Goal: Task Accomplishment & Management: Complete application form

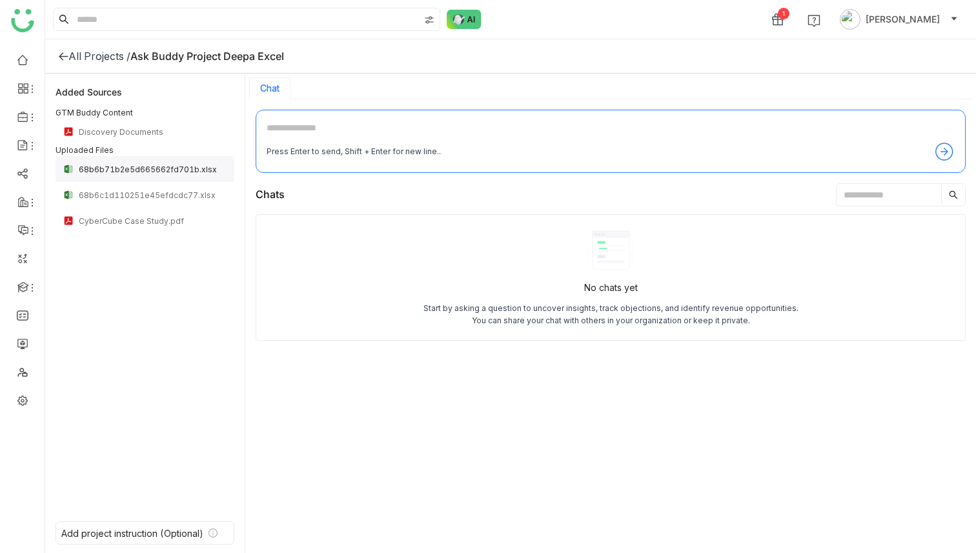
click at [144, 169] on div "68b6b71b2e5d665662fd701b.xlsx" at bounding box center [153, 170] width 148 height 10
click at [147, 172] on div "68b6b71b2e5d665662fd701b.xlsx" at bounding box center [153, 170] width 148 height 10
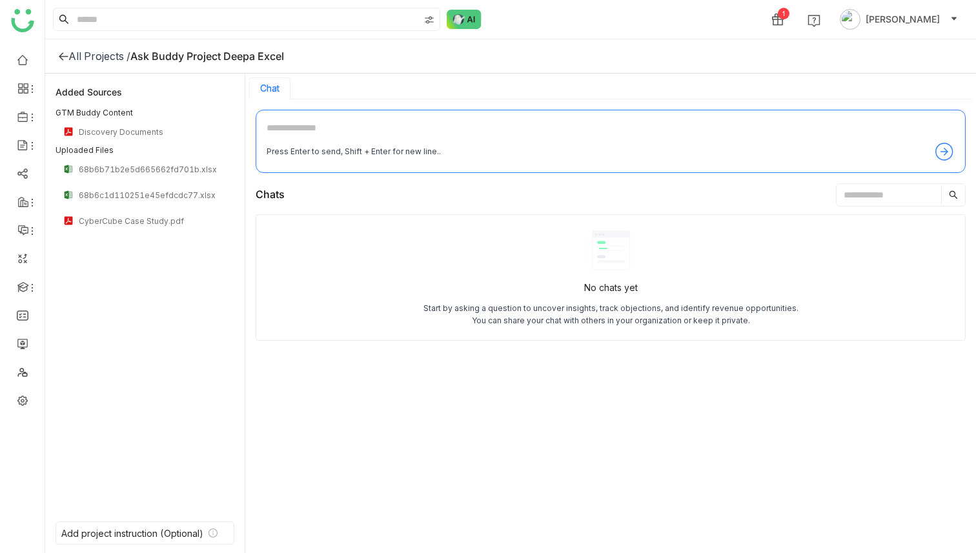
click at [155, 269] on div "Added Sources GTM Buddy Content Discovery Documents Uploaded Files 68b6b71b2e5d…" at bounding box center [145, 295] width 179 height 422
click at [170, 175] on div "68b6b71b2e5d665662fd701b.xlsx" at bounding box center [145, 169] width 179 height 26
click at [141, 162] on div "68b6b71b2e5d665662fd701b.xlsx" at bounding box center [145, 169] width 179 height 26
click at [149, 300] on div "Added Sources GTM Buddy Content Discovery Documents Uploaded Files 68b6b71b2e5d…" at bounding box center [145, 295] width 179 height 422
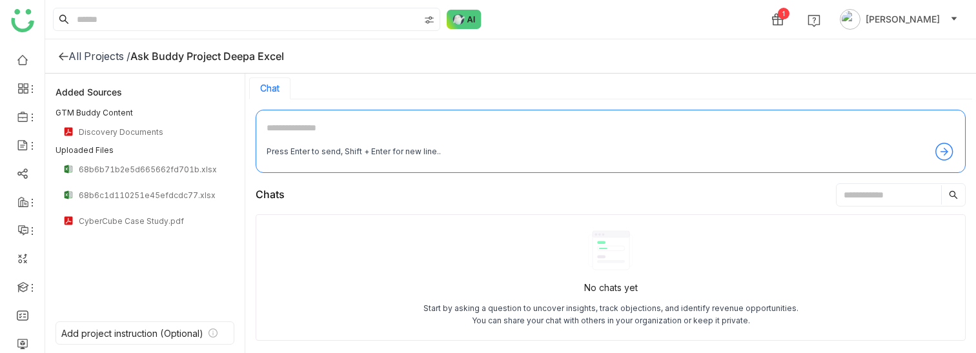
click at [947, 149] on icon at bounding box center [944, 151] width 21 height 21
click at [946, 153] on icon at bounding box center [946, 152] width 5 height 8
click at [133, 237] on div "Added Sources GTM Buddy Content Discovery Documents Uploaded Files 68b6b71b2e5d…" at bounding box center [145, 195] width 179 height 222
click at [118, 330] on div "Add project instruction (Optional)" at bounding box center [132, 333] width 142 height 11
click at [212, 331] on icon at bounding box center [213, 333] width 9 height 9
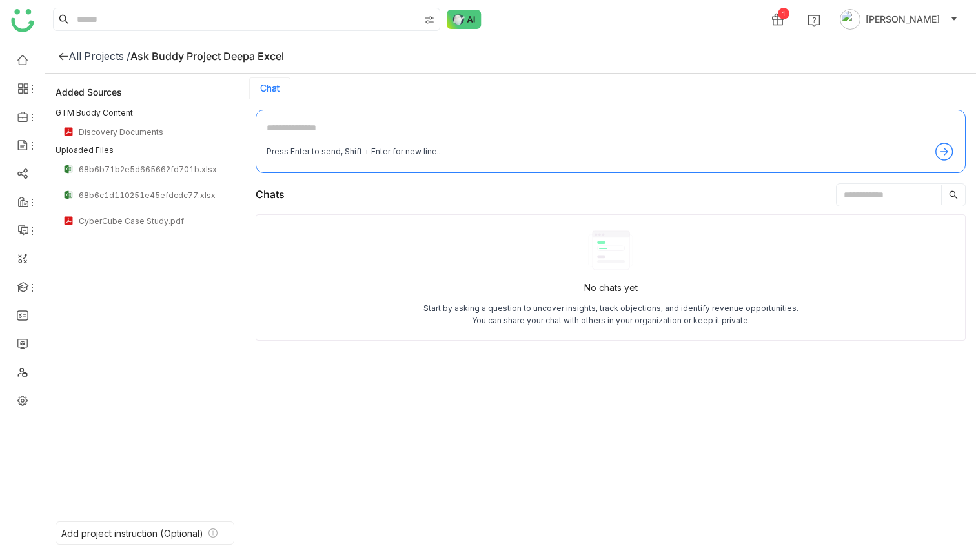
click at [80, 293] on div "Added Sources GTM Buddy Content Discovery Documents Uploaded Files 68b6b71b2e5d…" at bounding box center [145, 295] width 179 height 422
click at [135, 532] on div "Add project instruction (Optional)" at bounding box center [132, 533] width 142 height 11
click at [81, 529] on div "Add project instruction (Optional)" at bounding box center [132, 533] width 142 height 11
click at [111, 54] on div "All Projects /" at bounding box center [99, 56] width 62 height 13
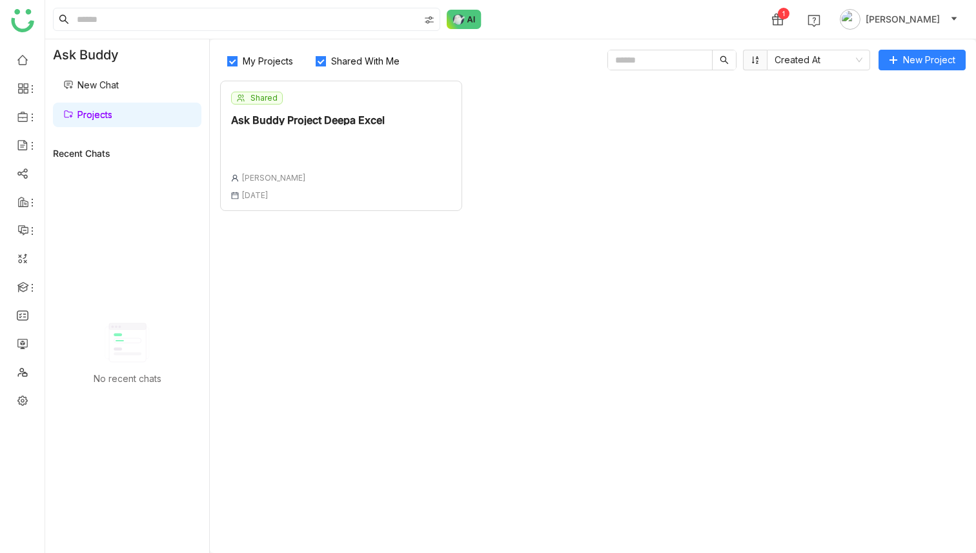
click at [338, 123] on div "Ask Buddy Project Deepa Excel" at bounding box center [308, 120] width 154 height 10
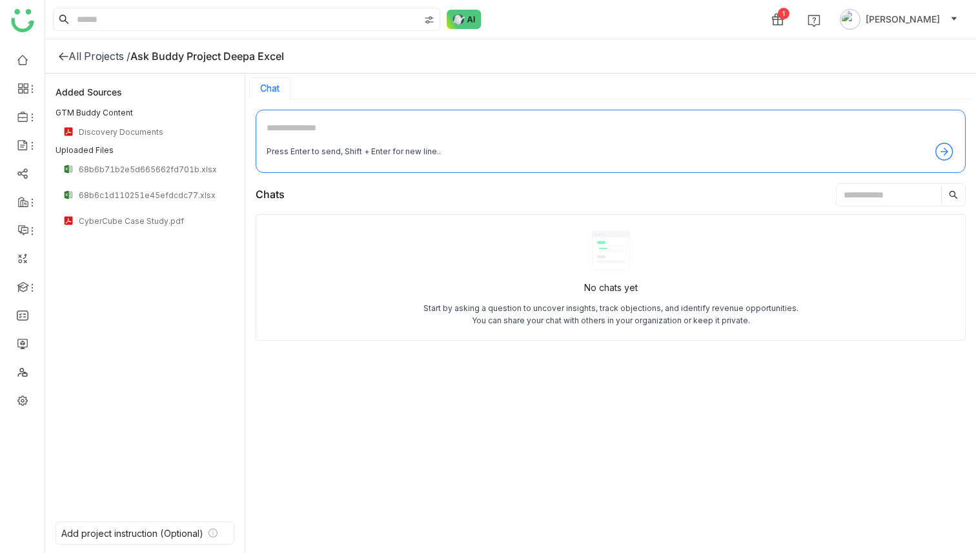
click at [64, 51] on icon at bounding box center [63, 56] width 10 height 10
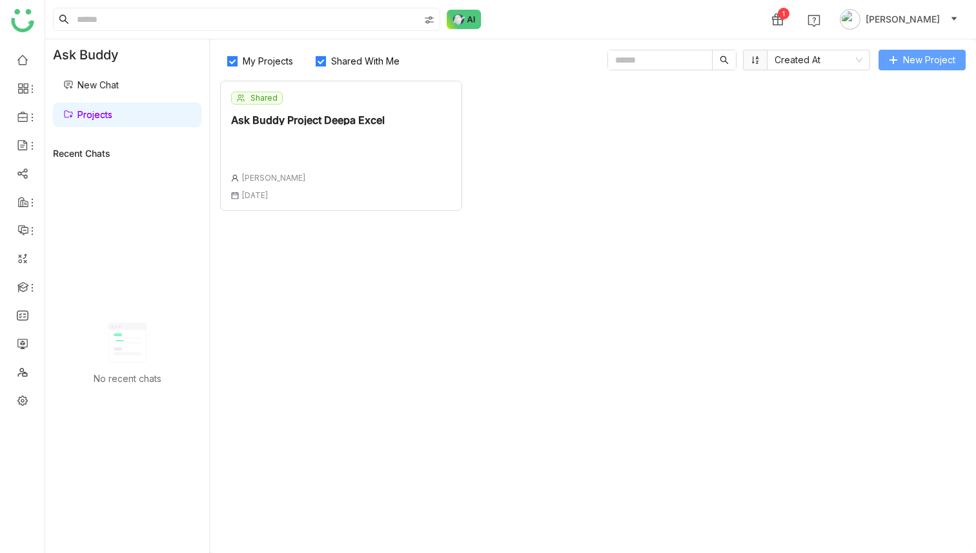
click at [918, 57] on span "New Project" at bounding box center [929, 60] width 52 height 14
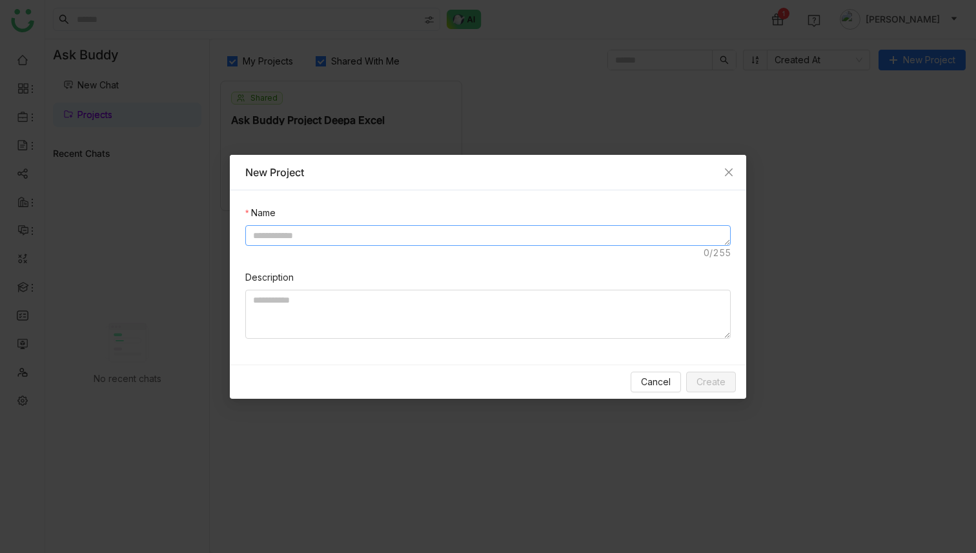
click at [358, 237] on textarea at bounding box center [488, 235] width 486 height 21
click at [350, 295] on textarea at bounding box center [488, 314] width 486 height 49
click at [256, 234] on textarea "**********" at bounding box center [488, 235] width 486 height 21
click at [252, 236] on textarea "**********" at bounding box center [488, 235] width 486 height 21
drag, startPoint x: 307, startPoint y: 236, endPoint x: 283, endPoint y: 234, distance: 24.0
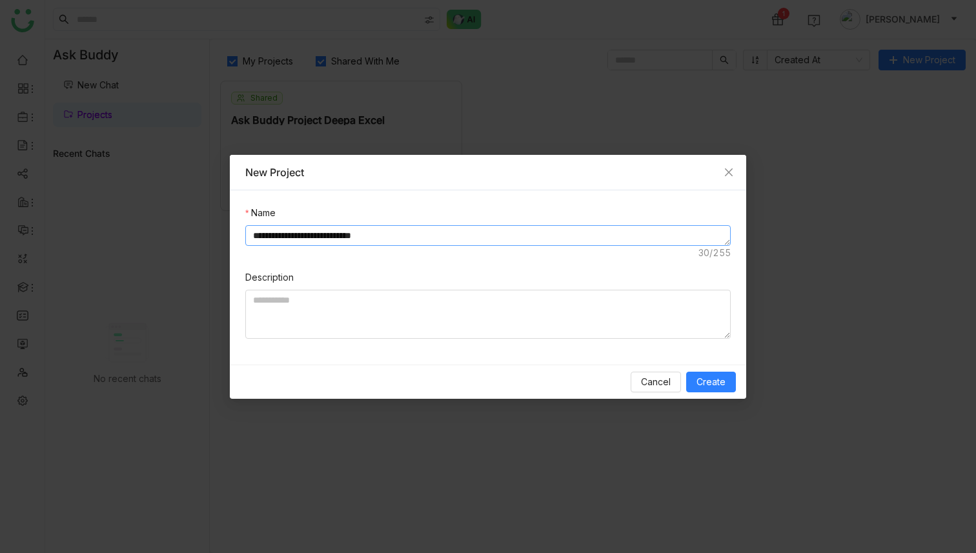
click at [283, 234] on textarea "**********" at bounding box center [488, 235] width 486 height 21
click at [400, 233] on textarea "**********" at bounding box center [488, 235] width 486 height 21
type textarea "**********"
click at [704, 381] on span "Create" at bounding box center [711, 382] width 29 height 14
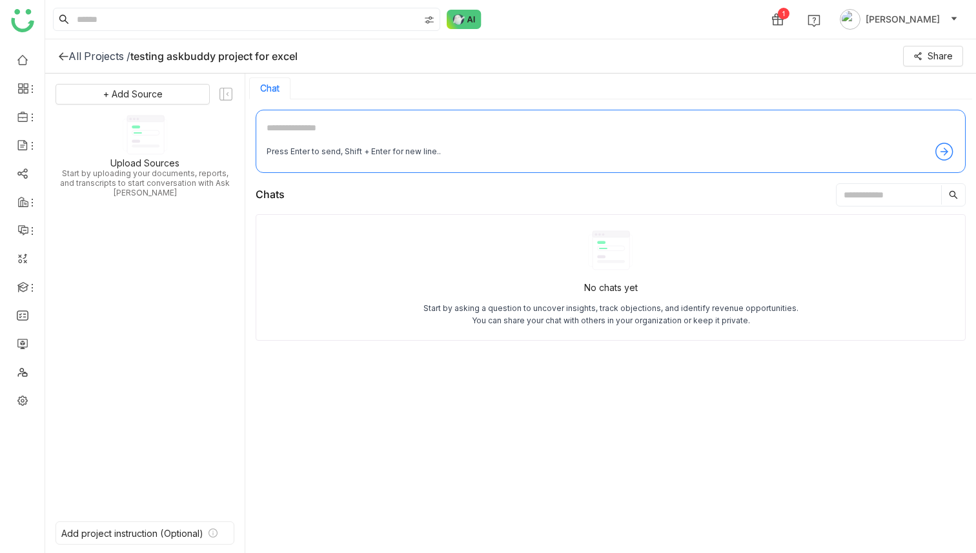
click at [152, 138] on icon at bounding box center [145, 135] width 37 height 39
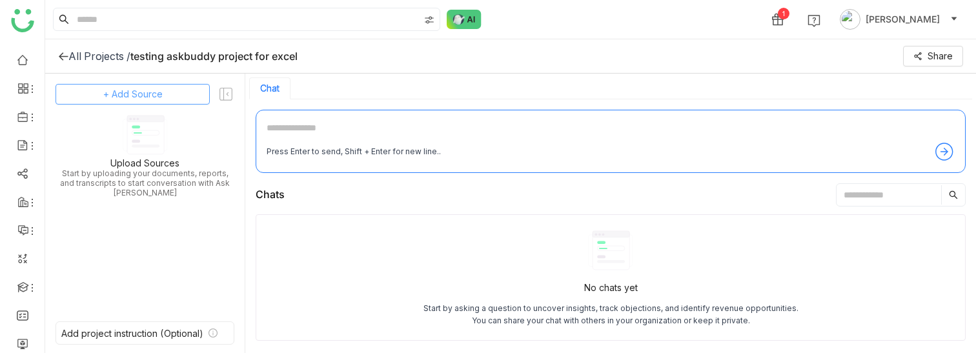
click at [145, 93] on span "+ Add Source" at bounding box center [132, 94] width 59 height 14
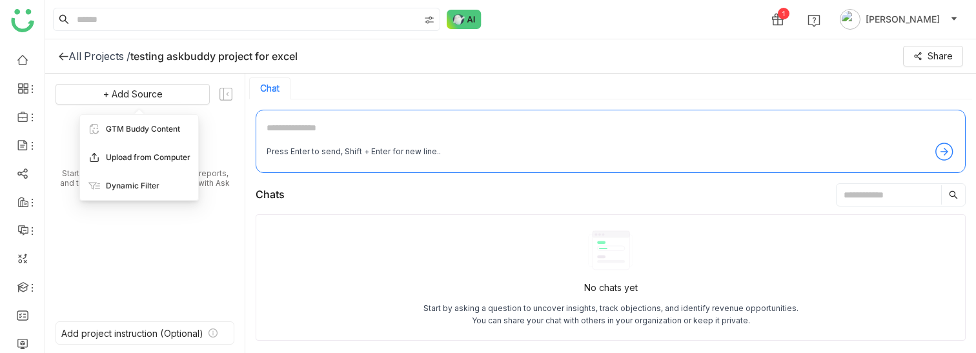
click at [133, 156] on span "Upload from Computer" at bounding box center [148, 158] width 85 height 12
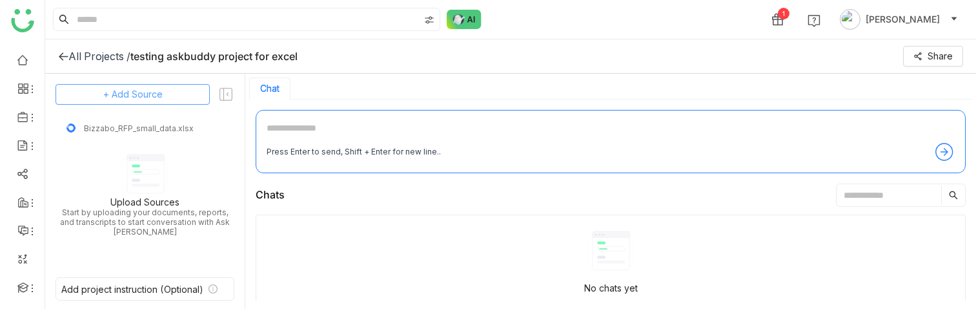
click at [167, 91] on button "+ Add Source" at bounding box center [133, 94] width 154 height 21
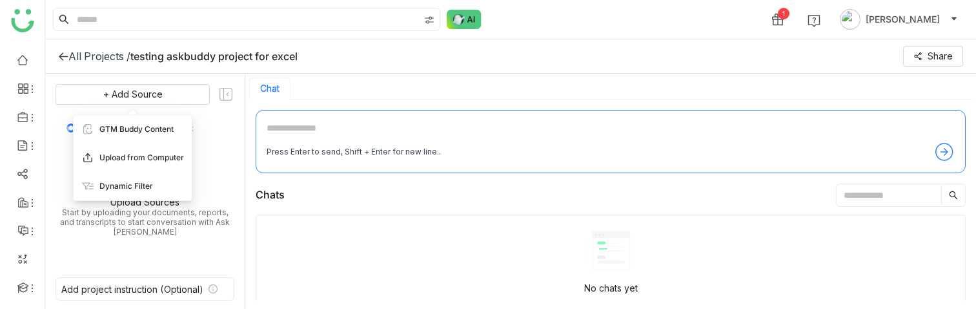
click at [145, 156] on span "Upload from Computer" at bounding box center [141, 158] width 85 height 12
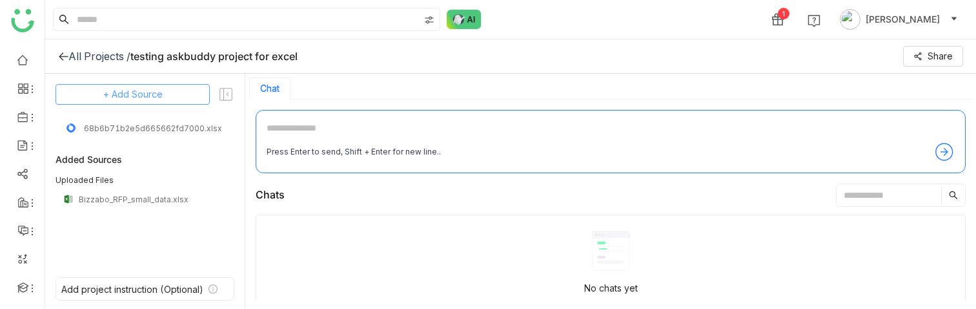
click at [154, 95] on span "+ Add Source" at bounding box center [132, 94] width 59 height 14
click at [142, 157] on span "Upload from Computer" at bounding box center [141, 158] width 85 height 12
